Goal: Navigation & Orientation: Understand site structure

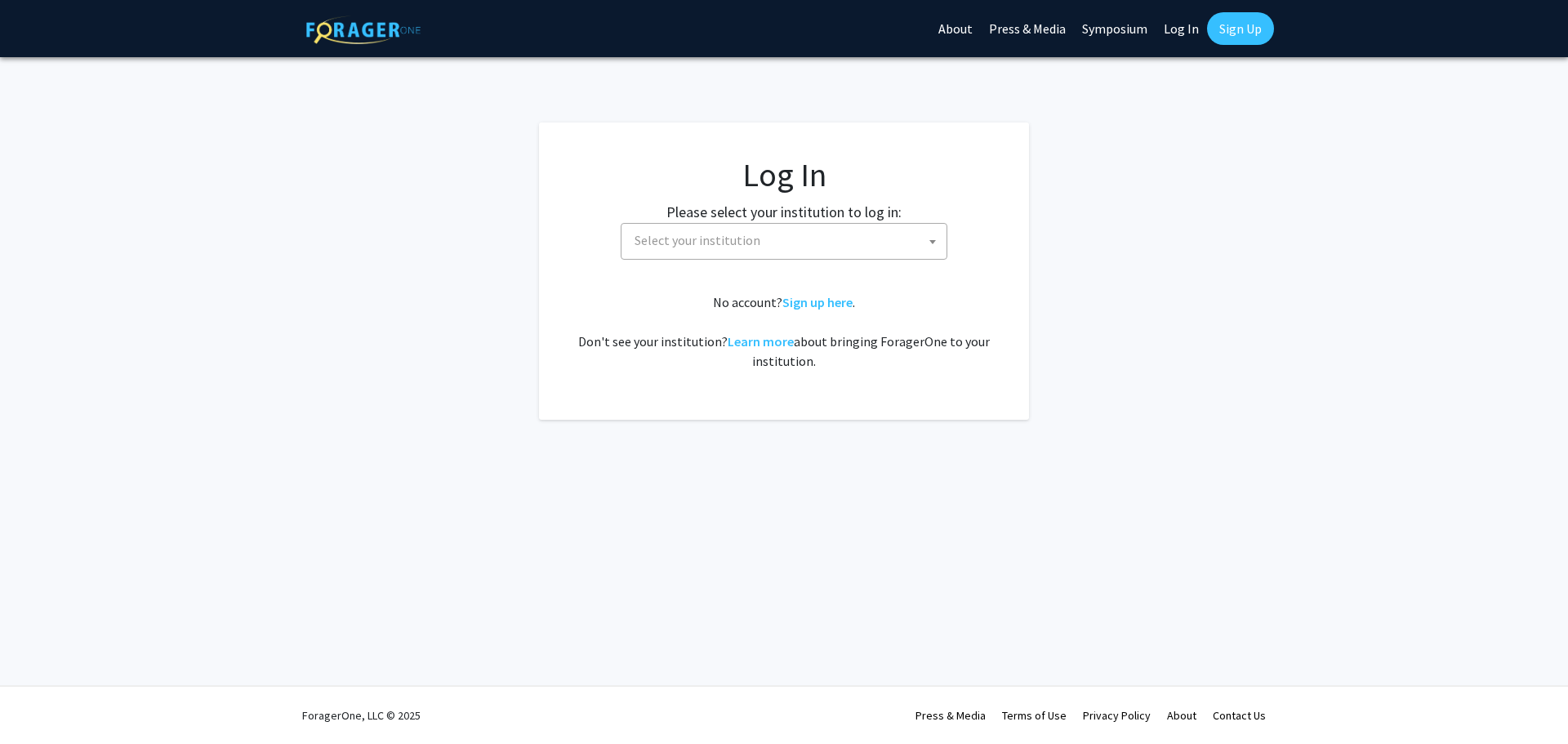
select select
click at [370, 21] on img at bounding box center [364, 29] width 114 height 29
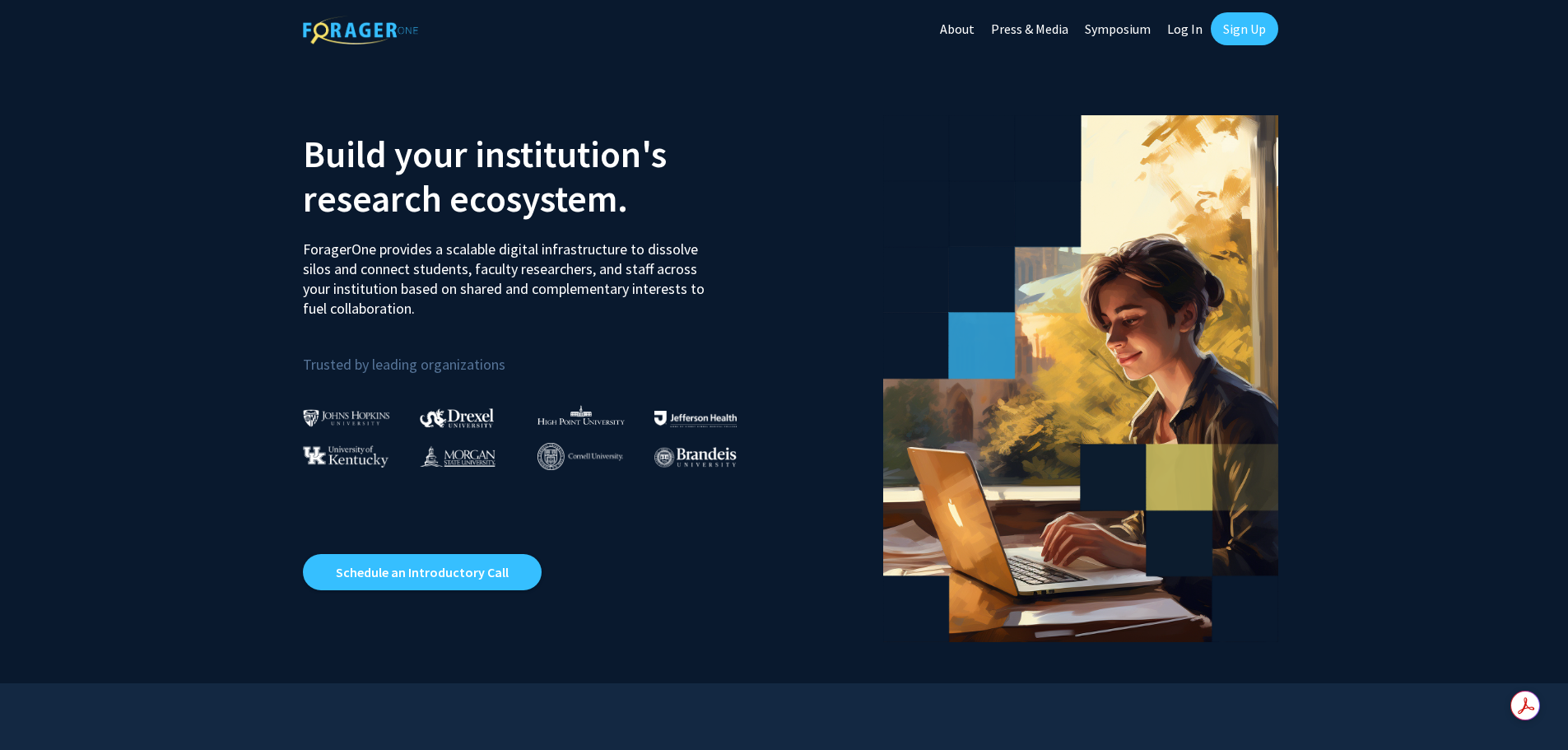
click at [960, 16] on link "About" at bounding box center [957, 29] width 51 height 58
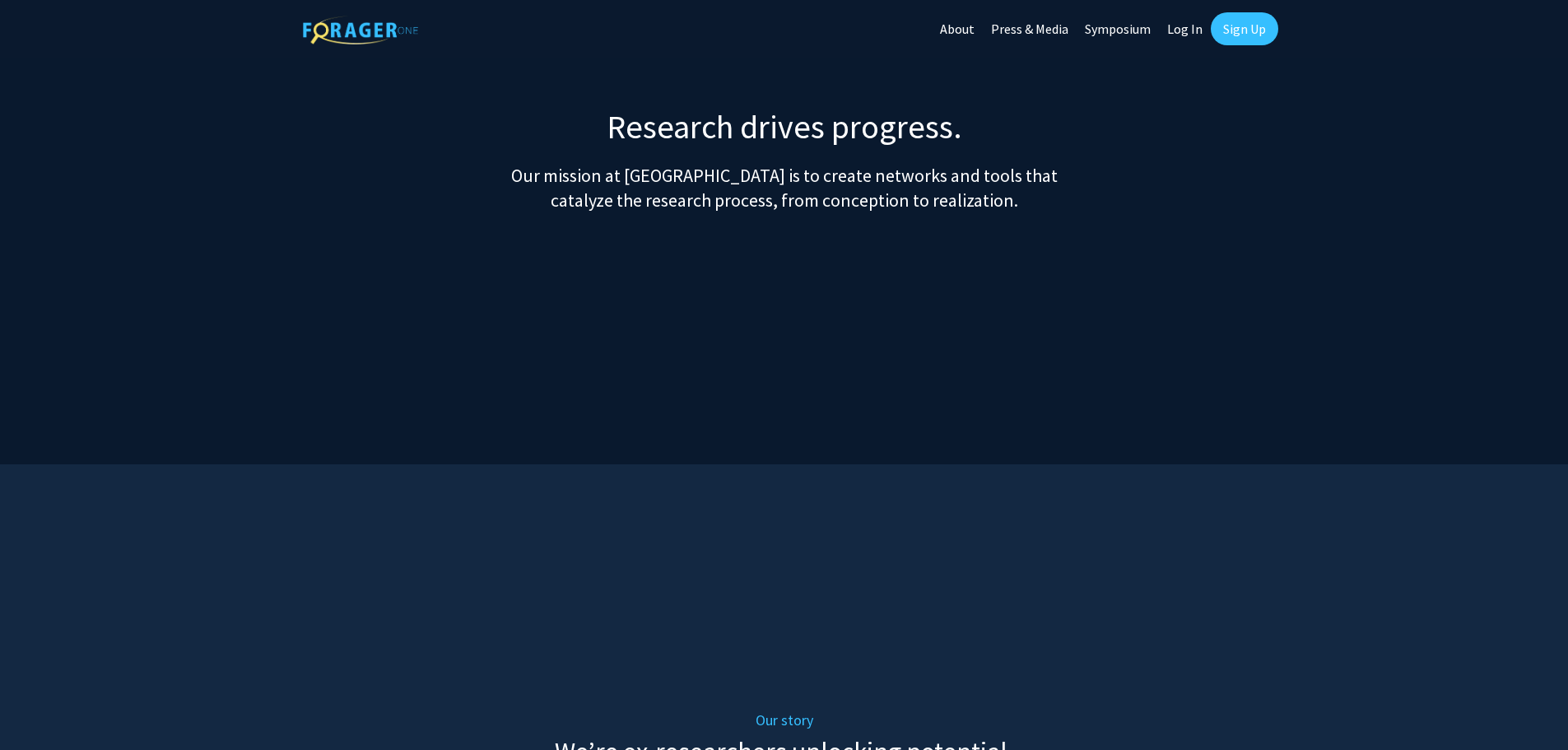
click at [354, 30] on img at bounding box center [361, 30] width 115 height 29
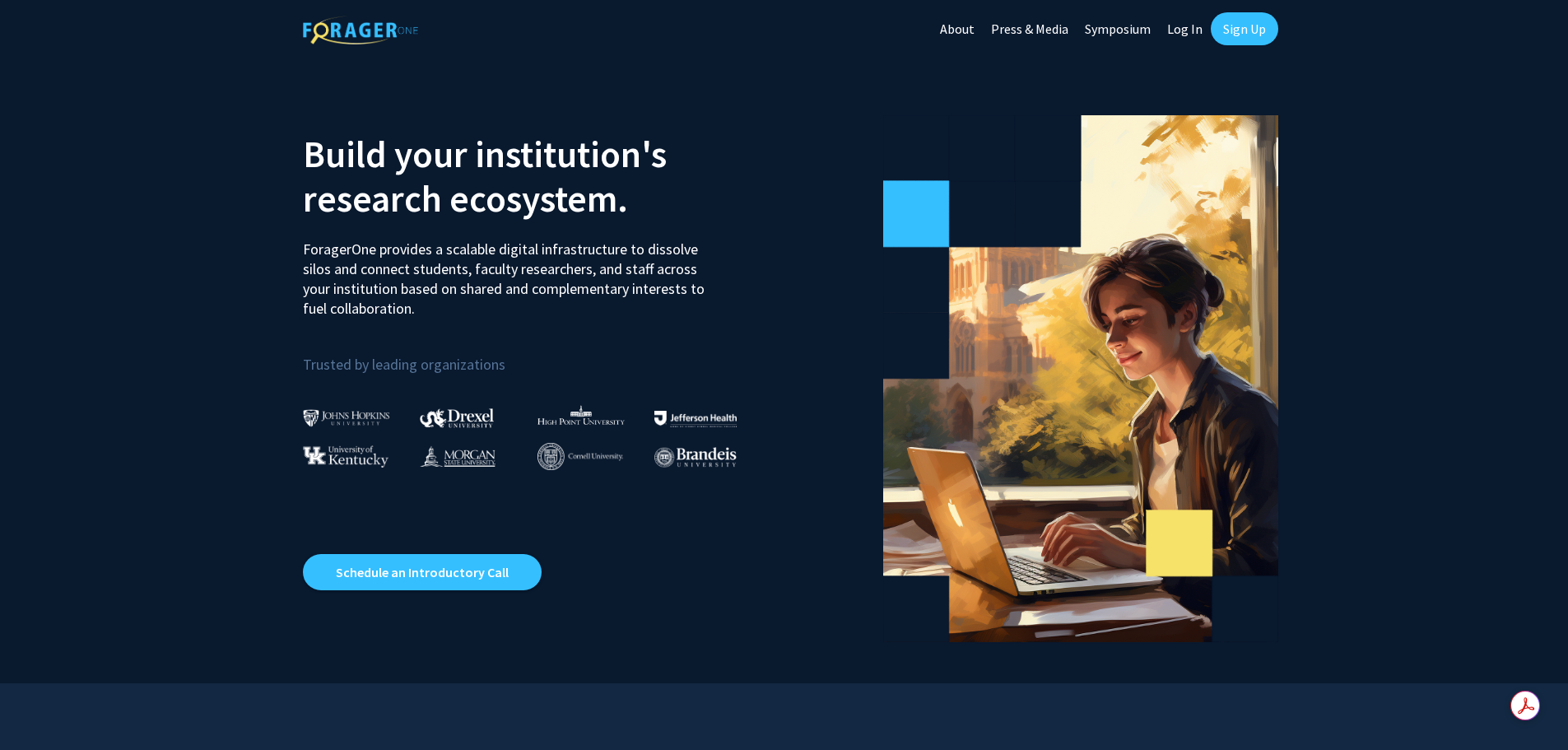
drag, startPoint x: 438, startPoint y: 243, endPoint x: 469, endPoint y: 315, distance: 78.4
click at [469, 315] on p "ForagerOne provides a scalable digital infrastructure to dissolve silos and con…" at bounding box center [510, 273] width 414 height 91
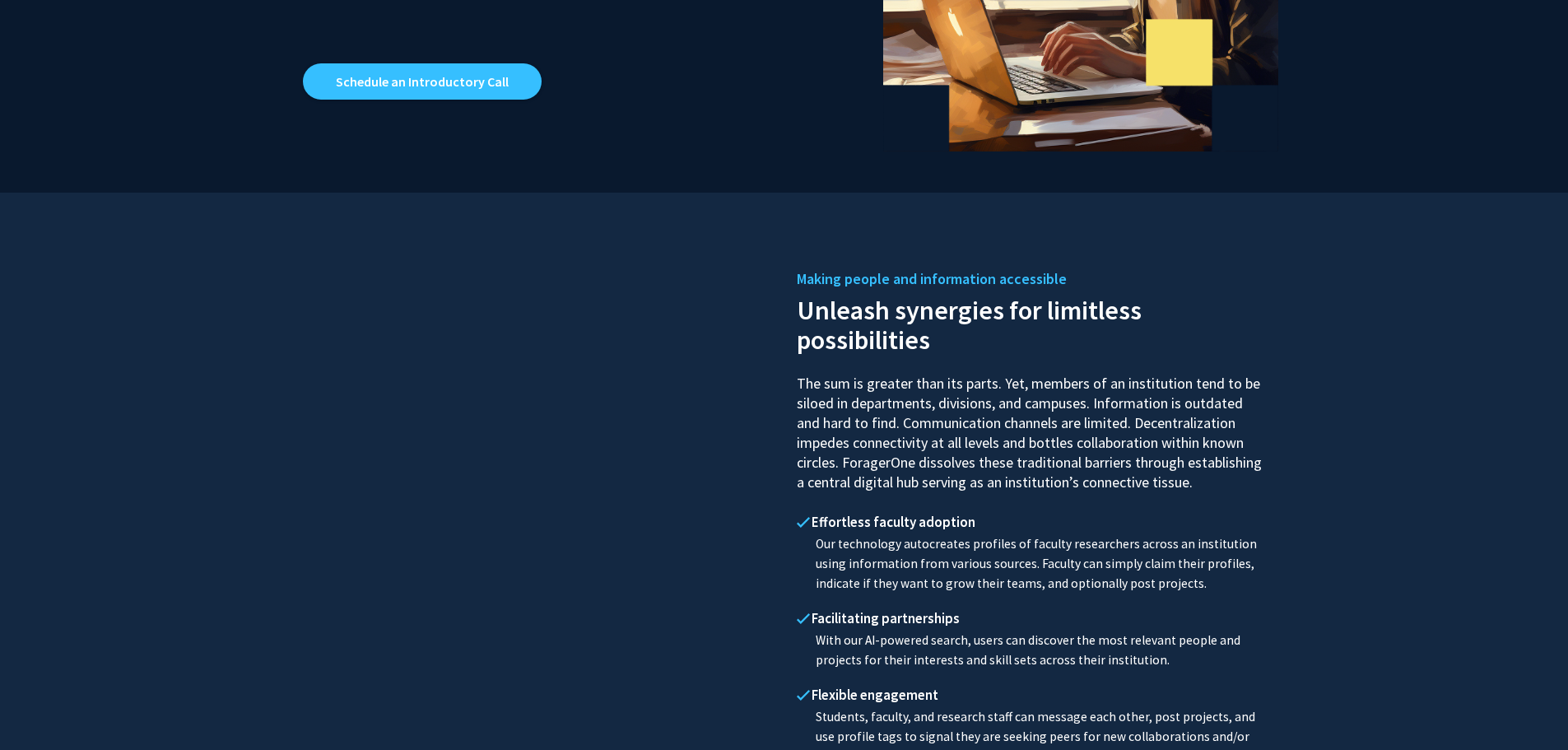
scroll to position [741, 0]
